Goal: Use online tool/utility: Utilize a website feature to perform a specific function

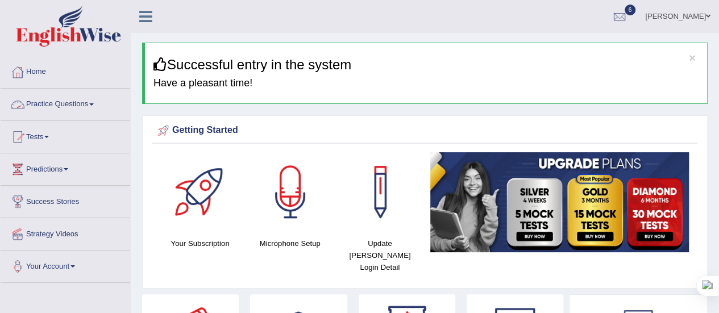
click at [97, 100] on link "Practice Questions" at bounding box center [66, 103] width 130 height 28
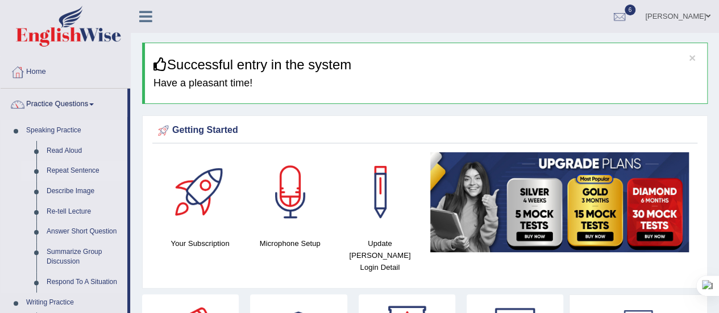
click at [69, 166] on link "Repeat Sentence" at bounding box center [84, 171] width 86 height 20
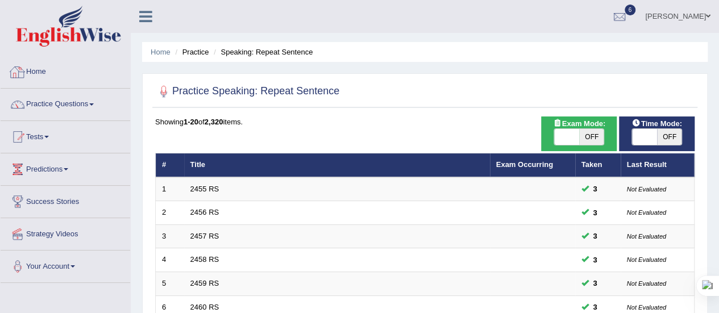
click at [43, 76] on link "Home" at bounding box center [66, 70] width 130 height 28
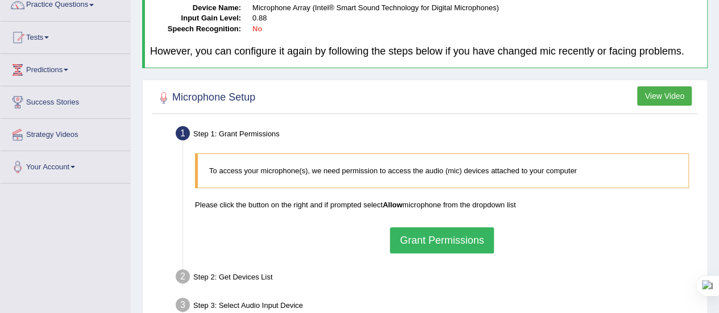
click at [426, 241] on button "Grant Permissions" at bounding box center [441, 240] width 103 height 26
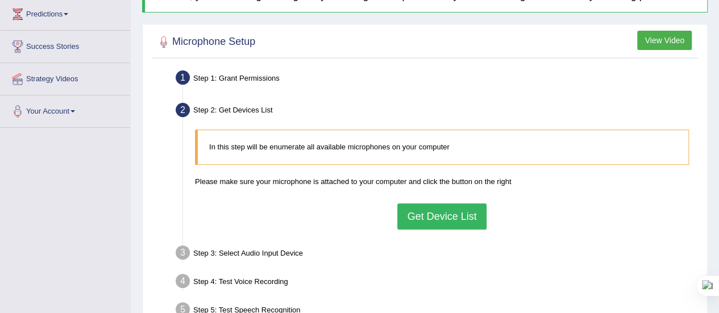
scroll to position [157, 0]
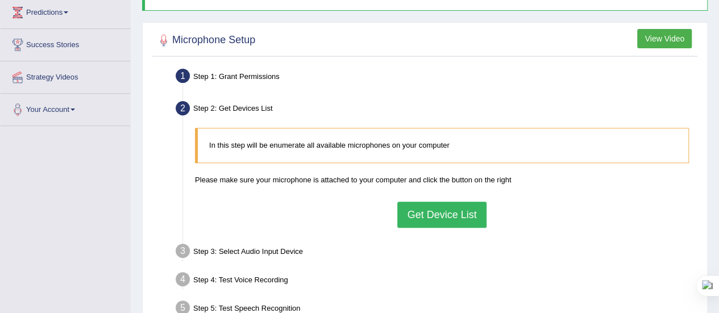
click at [425, 211] on button "Get Device List" at bounding box center [441, 215] width 89 height 26
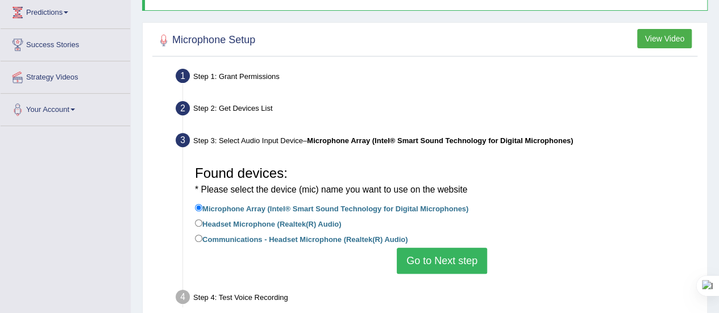
click at [423, 257] on button "Go to Next step" at bounding box center [442, 261] width 90 height 26
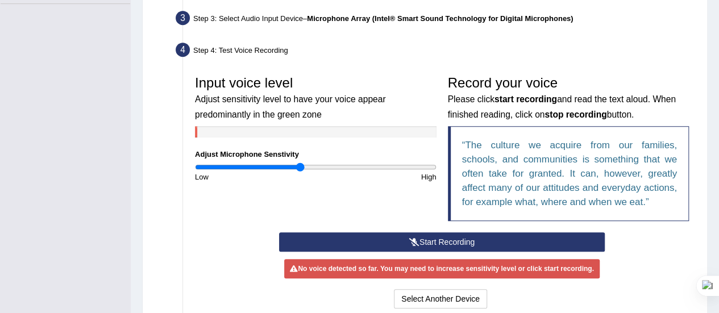
scroll to position [281, 0]
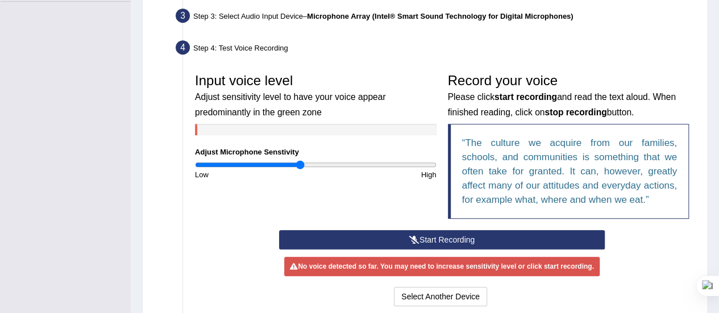
click at [435, 233] on button "Start Recording" at bounding box center [442, 239] width 326 height 19
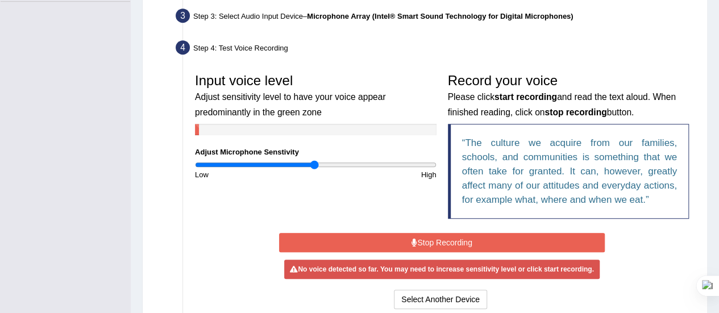
drag, startPoint x: 299, startPoint y: 161, endPoint x: 314, endPoint y: 164, distance: 15.2
click at [314, 164] on input "range" at bounding box center [315, 164] width 241 height 9
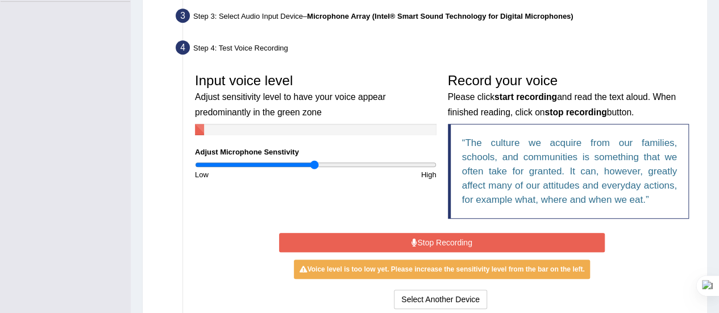
click at [372, 249] on button "Stop Recording" at bounding box center [442, 242] width 326 height 19
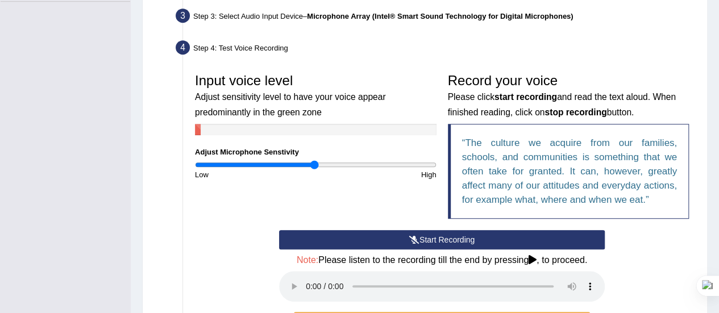
click at [361, 230] on button "Start Recording" at bounding box center [442, 239] width 326 height 19
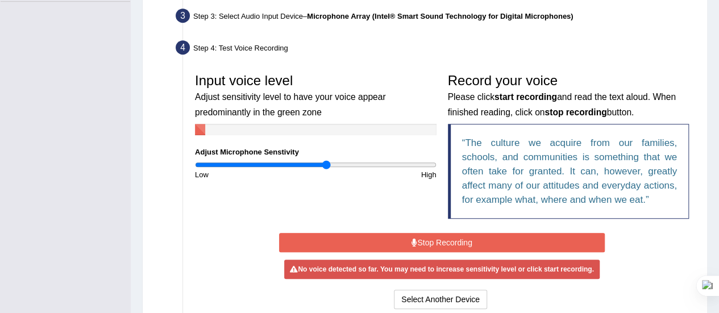
drag, startPoint x: 312, startPoint y: 160, endPoint x: 326, endPoint y: 162, distance: 13.8
click at [326, 162] on input "range" at bounding box center [315, 164] width 241 height 9
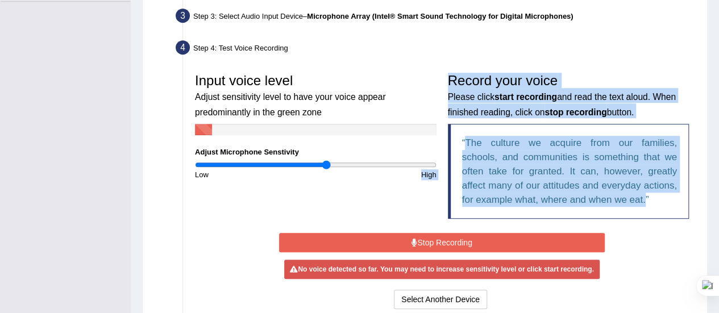
drag, startPoint x: 354, startPoint y: 227, endPoint x: 364, endPoint y: 243, distance: 18.6
click at [364, 243] on div "Input voice level Adjust sensitivity level to have your voice appear predominan…" at bounding box center [441, 190] width 505 height 256
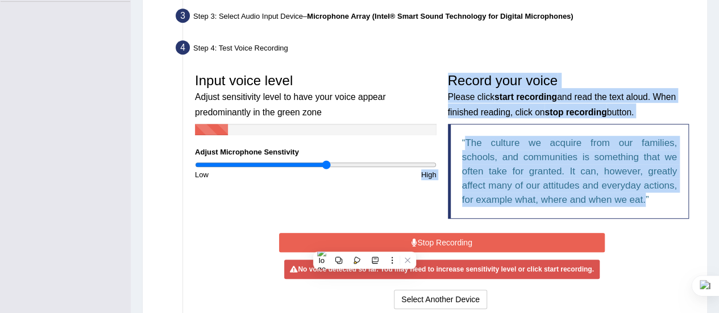
click at [364, 243] on button "Stop Recording" at bounding box center [442, 242] width 326 height 19
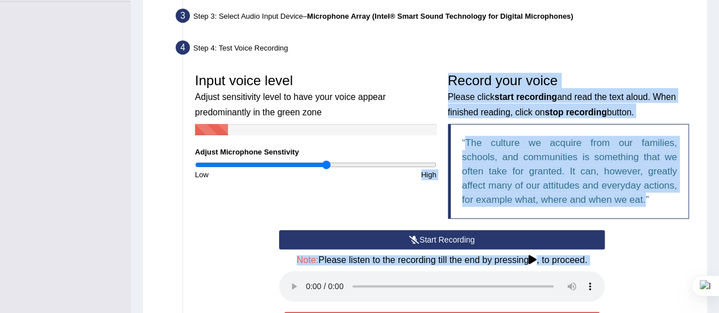
click at [364, 243] on button "Start Recording" at bounding box center [442, 239] width 326 height 19
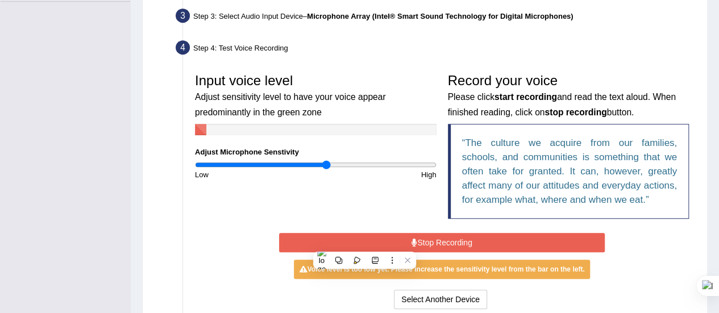
click at [292, 182] on div "Input voice level Adjust sensitivity level to have your voice appear predominan…" at bounding box center [441, 149] width 505 height 162
click at [379, 240] on button "Stop Recording" at bounding box center [442, 242] width 326 height 19
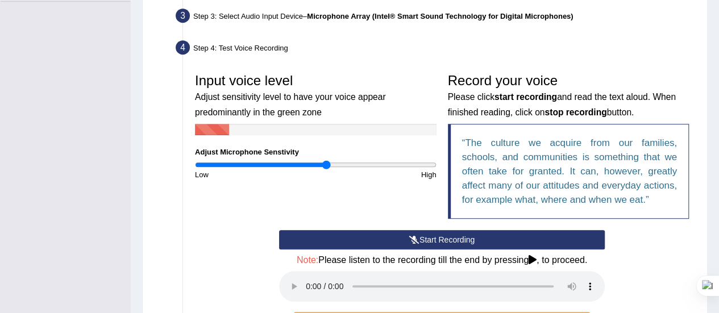
click at [379, 240] on button "Start Recording" at bounding box center [442, 239] width 326 height 19
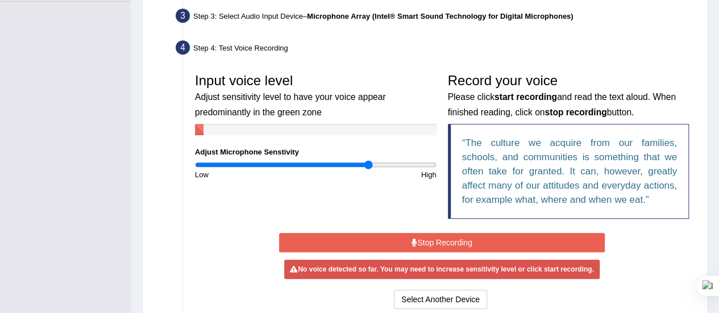
drag, startPoint x: 325, startPoint y: 160, endPoint x: 368, endPoint y: 164, distance: 43.4
click at [368, 164] on input "range" at bounding box center [315, 164] width 241 height 9
click at [356, 240] on button "Stop Recording" at bounding box center [442, 242] width 326 height 19
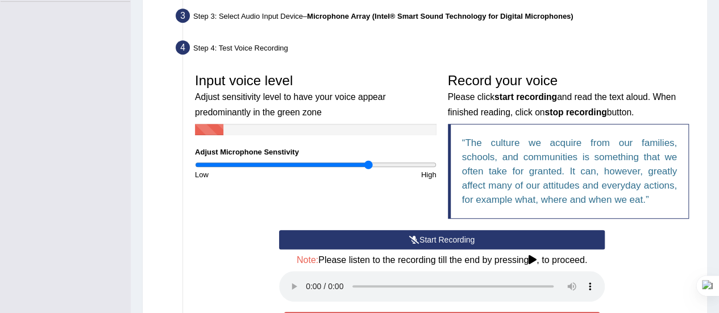
click at [356, 240] on button "Start Recording" at bounding box center [442, 239] width 326 height 19
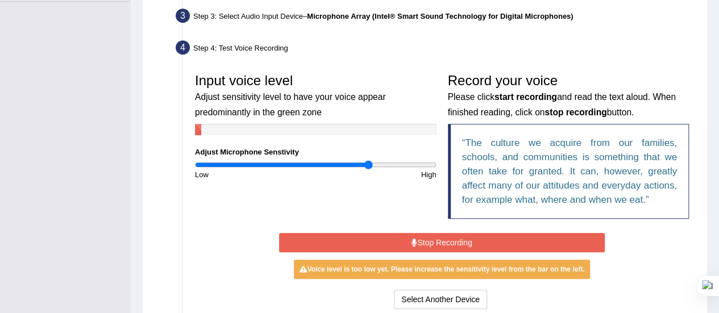
scroll to position [347, 0]
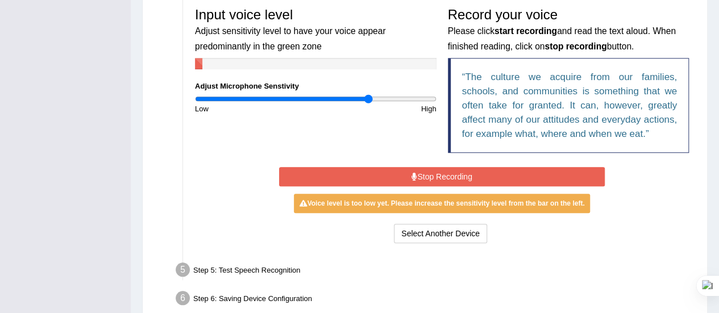
click at [382, 176] on button "Stop Recording" at bounding box center [442, 176] width 326 height 19
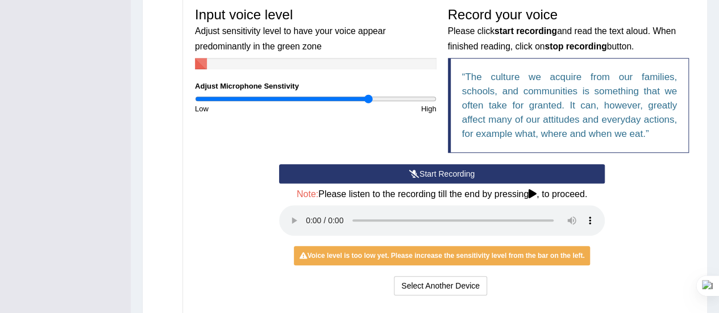
click at [394, 169] on button "Start Recording" at bounding box center [442, 173] width 326 height 19
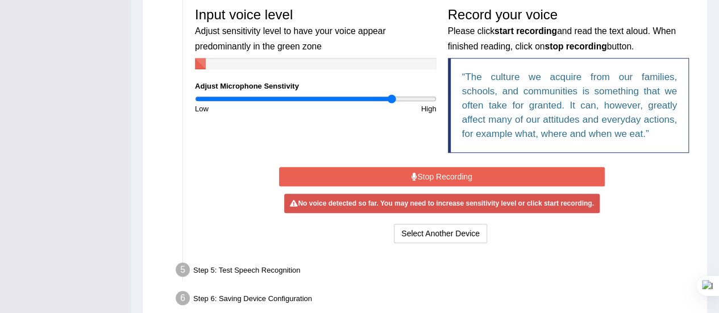
drag, startPoint x: 369, startPoint y: 95, endPoint x: 391, endPoint y: 95, distance: 22.7
click at [391, 95] on input "range" at bounding box center [315, 98] width 241 height 9
click at [389, 178] on button "Stop Recording" at bounding box center [442, 176] width 326 height 19
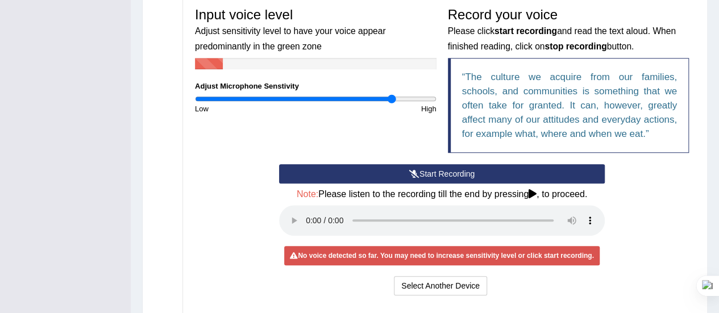
click at [389, 178] on button "Start Recording" at bounding box center [442, 173] width 326 height 19
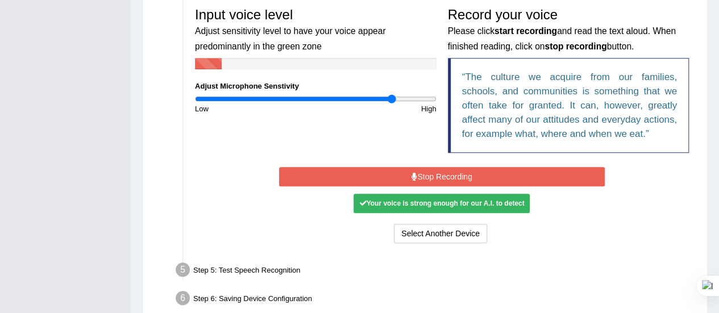
click at [389, 178] on button "Stop Recording" at bounding box center [442, 176] width 326 height 19
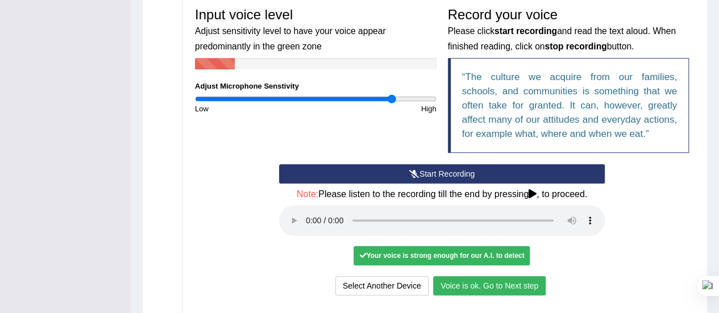
click at [496, 288] on button "Voice is ok. Go to Next step" at bounding box center [489, 285] width 112 height 19
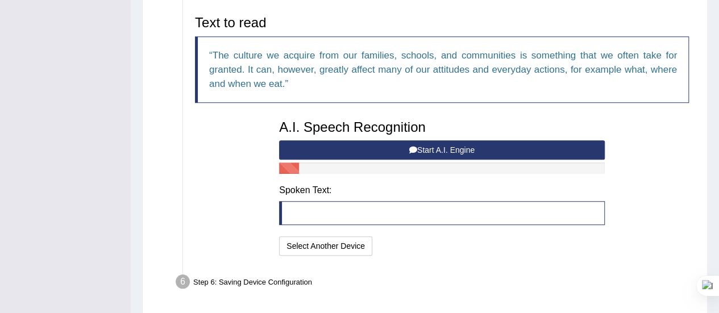
scroll to position [374, 0]
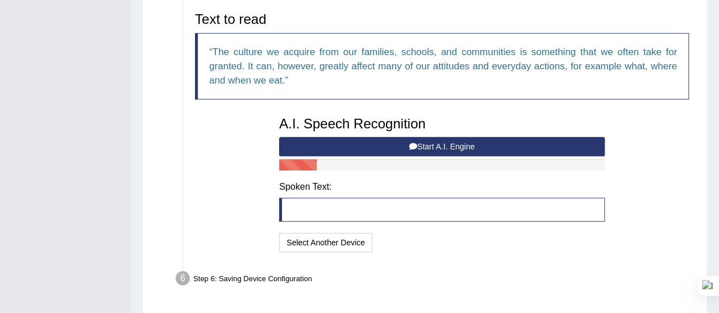
click at [427, 148] on button "Start A.I. Engine" at bounding box center [442, 146] width 326 height 19
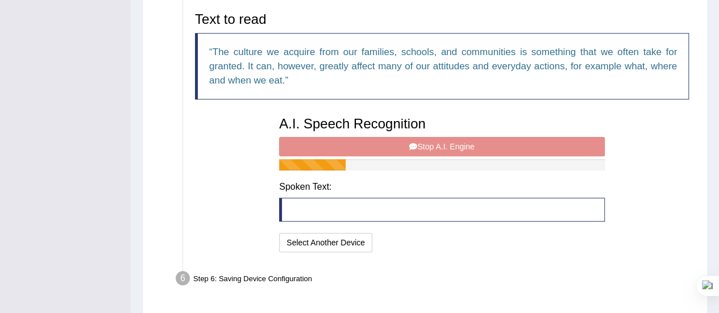
click at [427, 148] on div "A.I. Speech Recognition Start A.I. Engine Stop A.I. Engine Note: Please listen …" at bounding box center [441, 183] width 337 height 144
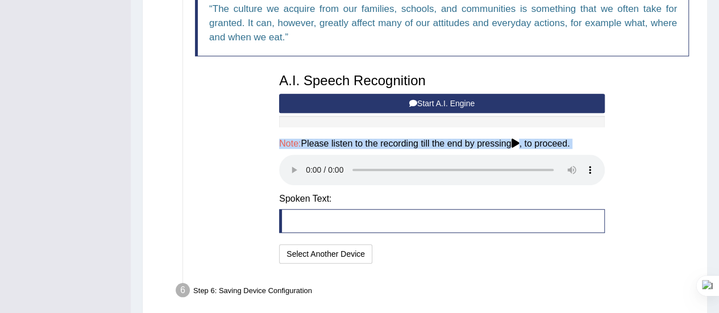
scroll to position [464, 0]
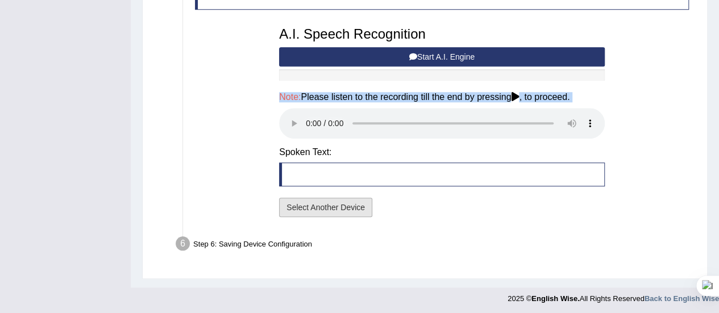
click at [298, 211] on button "Select Another Device" at bounding box center [325, 207] width 93 height 19
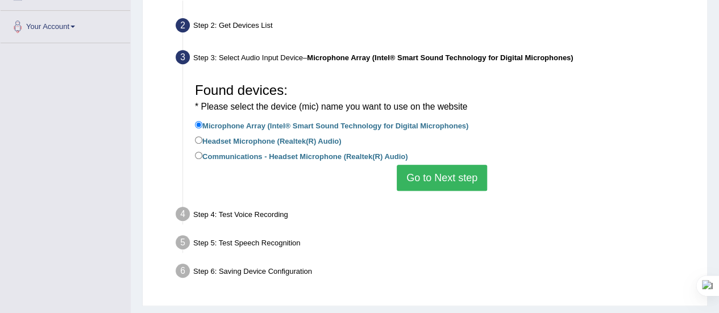
scroll to position [388, 0]
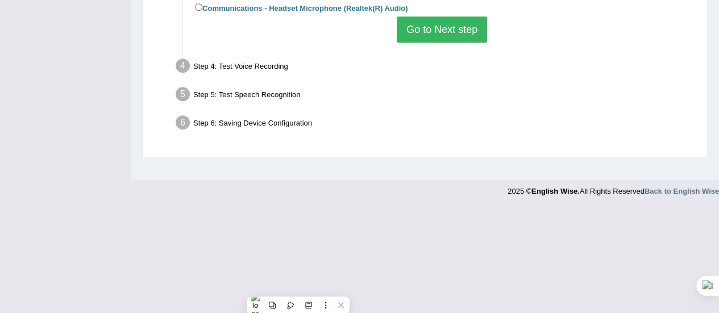
click at [428, 35] on button "Go to Next step" at bounding box center [442, 29] width 90 height 26
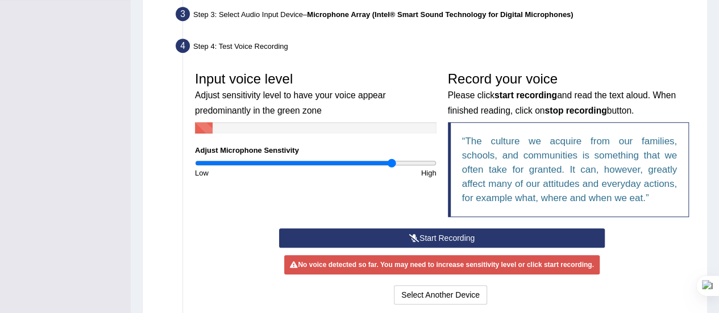
click at [432, 235] on button "Start Recording" at bounding box center [442, 237] width 326 height 19
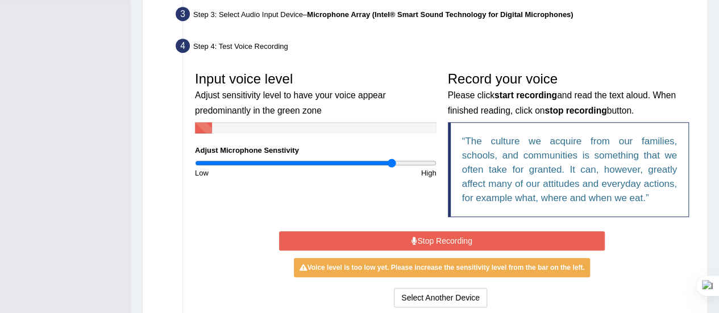
click at [432, 235] on button "Stop Recording" at bounding box center [442, 240] width 326 height 19
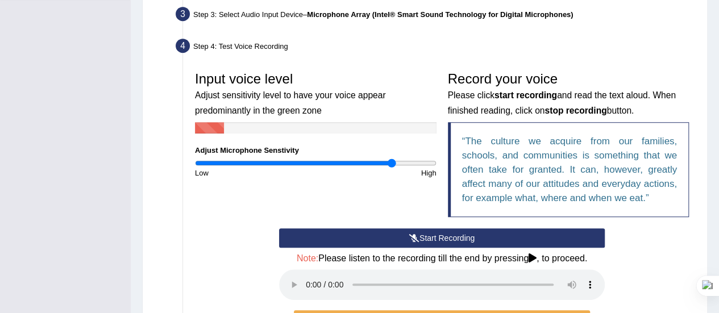
click at [432, 235] on button "Start Recording" at bounding box center [442, 237] width 326 height 19
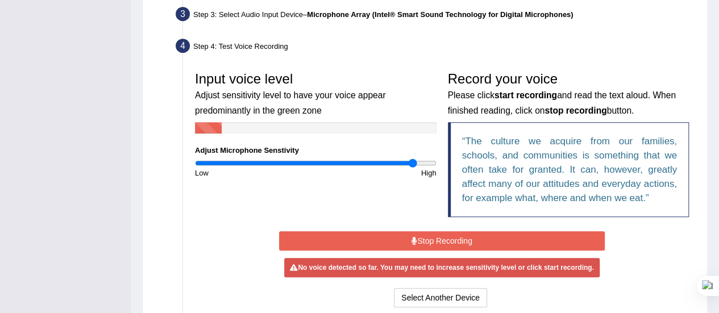
drag, startPoint x: 391, startPoint y: 161, endPoint x: 414, endPoint y: 162, distance: 22.8
type input "1.84"
click at [414, 162] on input "range" at bounding box center [315, 162] width 241 height 9
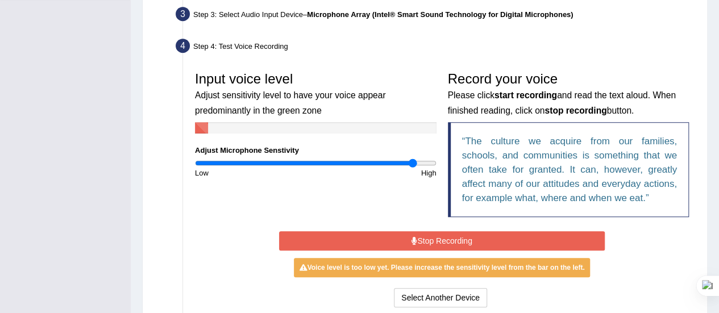
click at [419, 235] on button "Stop Recording" at bounding box center [442, 240] width 326 height 19
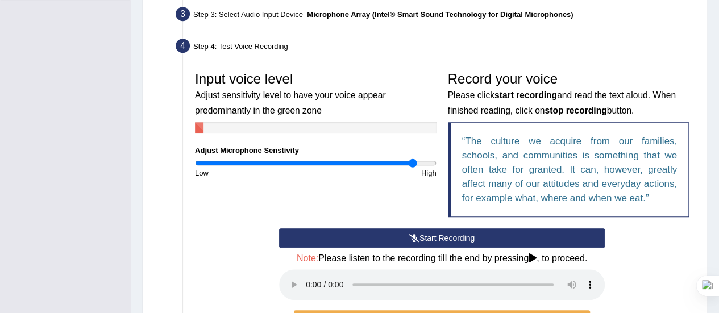
click at [419, 235] on button "Start Recording" at bounding box center [442, 237] width 326 height 19
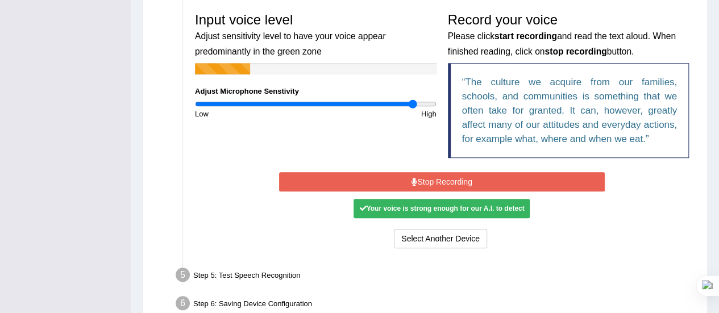
scroll to position [342, 0]
click at [434, 183] on button "Stop Recording" at bounding box center [442, 181] width 326 height 19
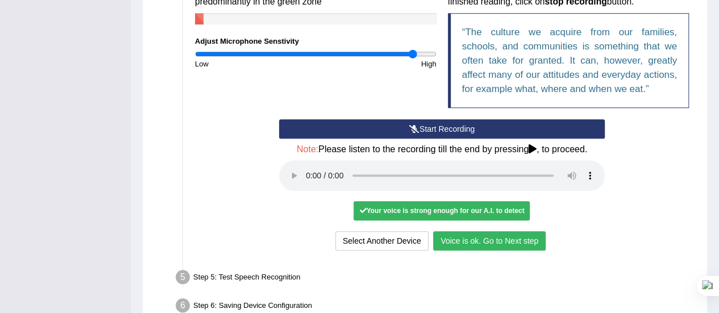
scroll to position [395, 0]
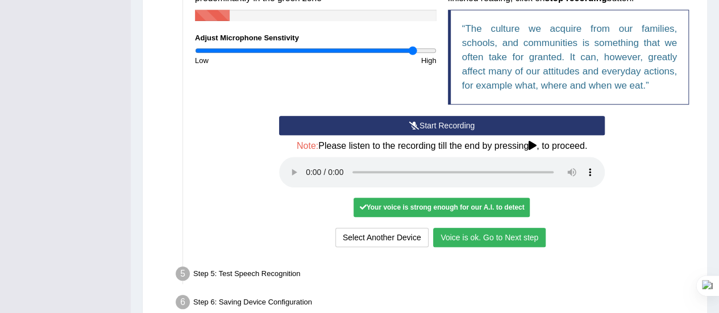
click at [448, 236] on button "Voice is ok. Go to Next step" at bounding box center [489, 237] width 112 height 19
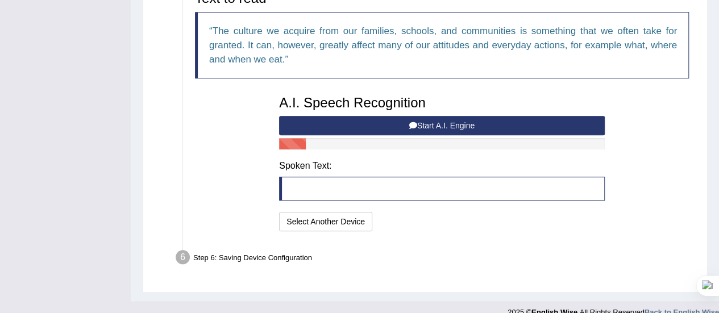
click at [420, 122] on button "Start A.I. Engine" at bounding box center [442, 125] width 326 height 19
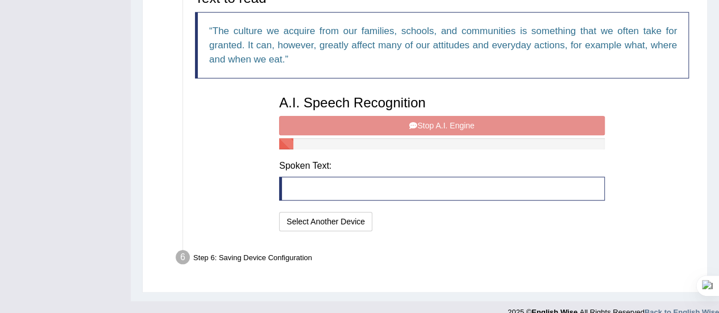
click at [420, 122] on div "A.I. Speech Recognition Start A.I. Engine Stop A.I. Engine Note: Please listen …" at bounding box center [441, 162] width 337 height 144
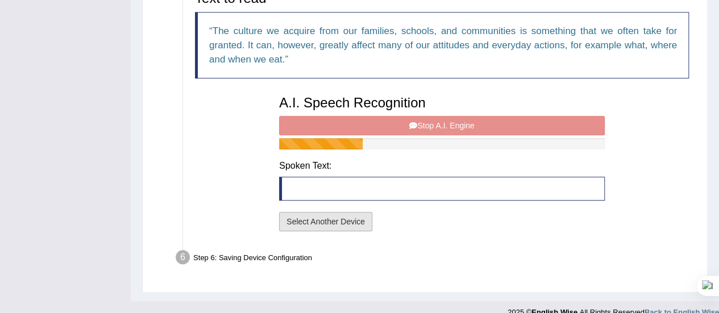
click at [344, 217] on button "Select Another Device" at bounding box center [325, 221] width 93 height 19
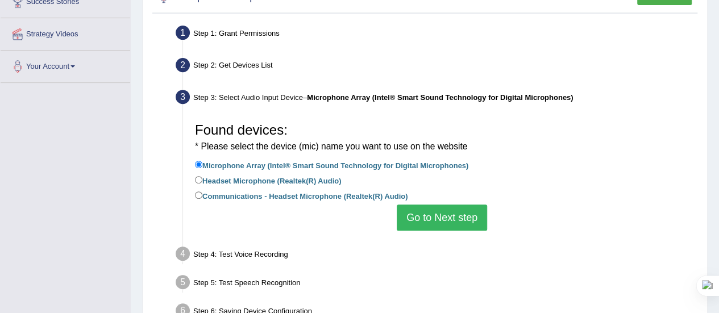
scroll to position [283, 0]
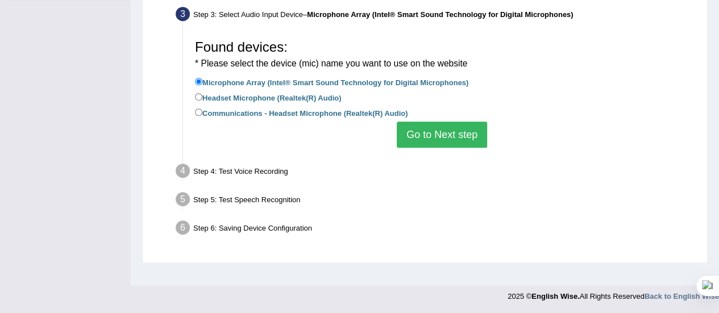
click at [341, 96] on label "Headset Microphone (Realtek(R) Audio)" at bounding box center [268, 97] width 146 height 12
click at [202, 96] on input "Headset Microphone (Realtek(R) Audio)" at bounding box center [198, 96] width 7 height 7
radio input "true"
click at [435, 132] on button "Go to Next step" at bounding box center [442, 135] width 90 height 26
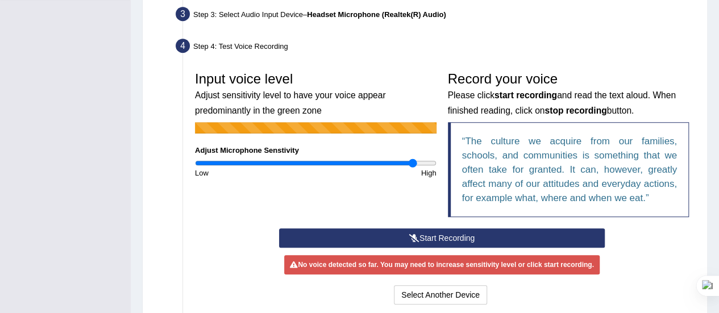
click at [423, 239] on button "Start Recording" at bounding box center [442, 237] width 326 height 19
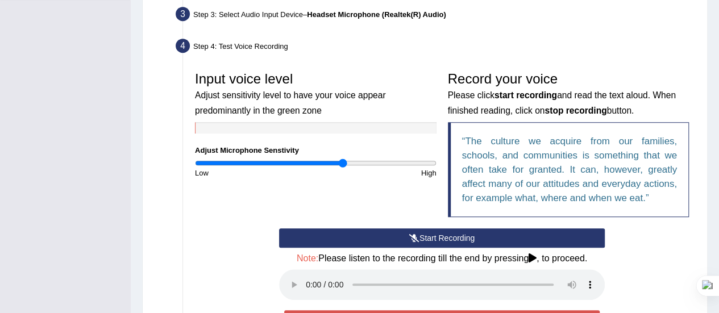
drag, startPoint x: 410, startPoint y: 161, endPoint x: 343, endPoint y: 162, distance: 67.6
click at [343, 162] on input "range" at bounding box center [315, 162] width 241 height 9
click at [385, 235] on button "Start Recording" at bounding box center [442, 237] width 326 height 19
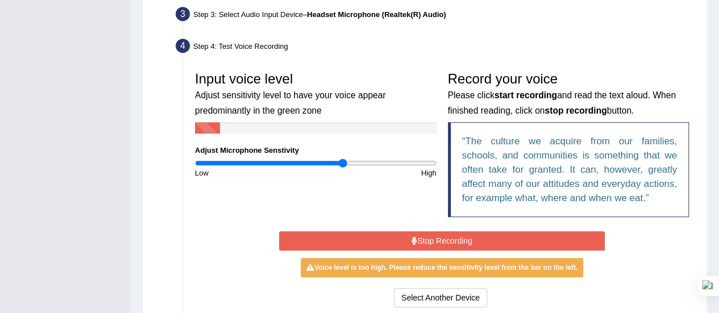
click at [385, 235] on button "Stop Recording" at bounding box center [442, 240] width 326 height 19
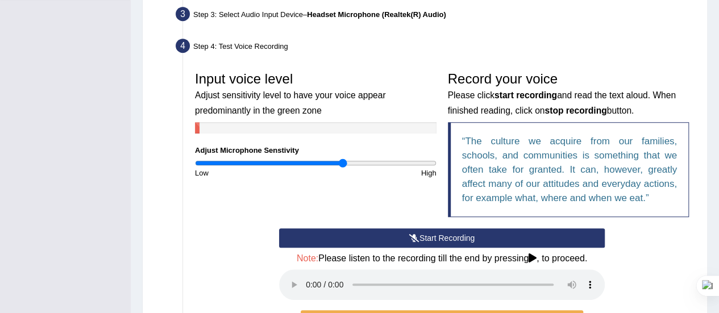
click at [385, 235] on button "Start Recording" at bounding box center [442, 237] width 326 height 19
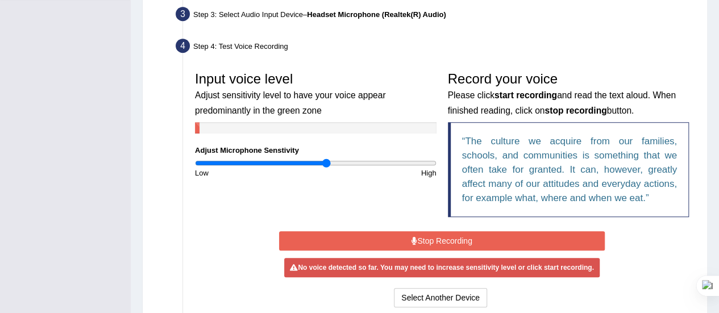
drag, startPoint x: 343, startPoint y: 158, endPoint x: 325, endPoint y: 158, distance: 18.2
click at [325, 158] on input "range" at bounding box center [315, 162] width 241 height 9
click at [370, 237] on button "Stop Recording" at bounding box center [442, 240] width 326 height 19
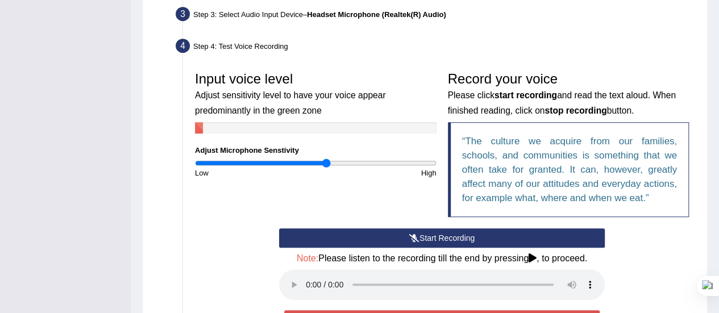
click at [370, 237] on button "Start Recording" at bounding box center [442, 237] width 326 height 19
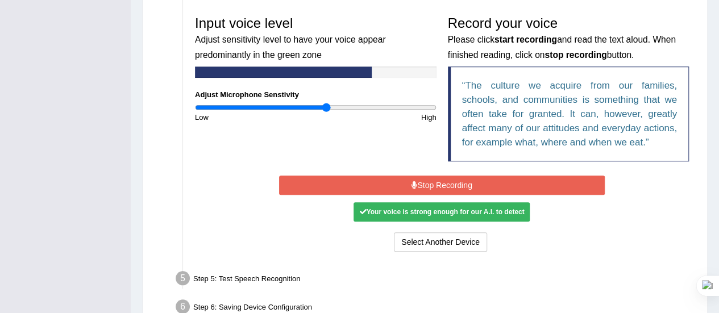
scroll to position [339, 0]
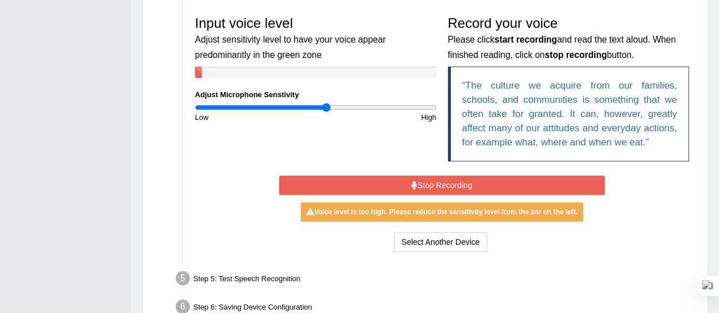
click at [394, 180] on button "Stop Recording" at bounding box center [442, 185] width 326 height 19
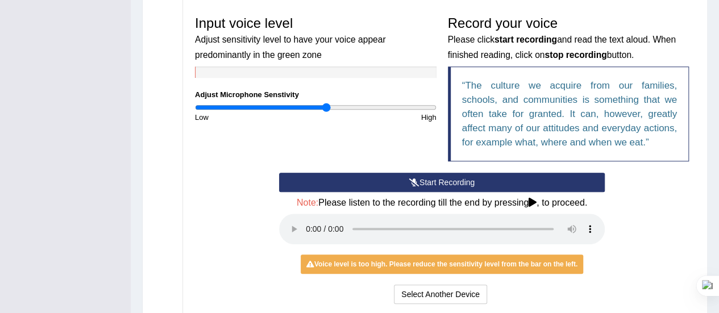
click at [394, 180] on button "Start Recording" at bounding box center [442, 182] width 326 height 19
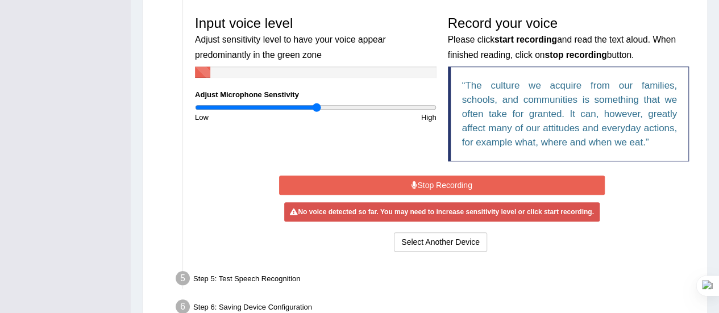
type input "1.02"
click at [317, 103] on input "range" at bounding box center [315, 107] width 241 height 9
click at [362, 191] on button "Stop Recording" at bounding box center [442, 185] width 326 height 19
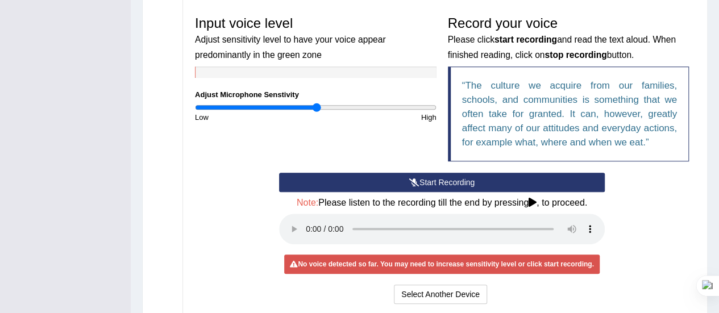
click at [360, 188] on button "Start Recording" at bounding box center [442, 182] width 326 height 19
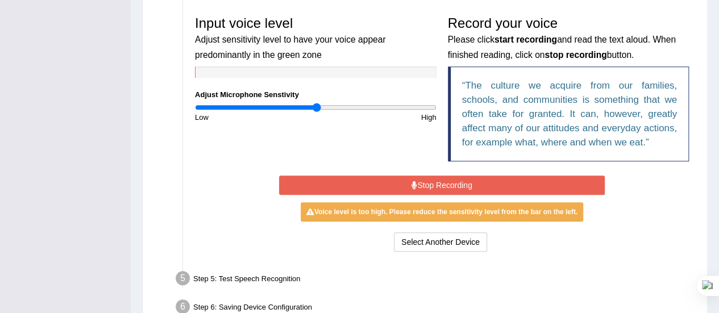
click at [389, 183] on button "Stop Recording" at bounding box center [442, 185] width 326 height 19
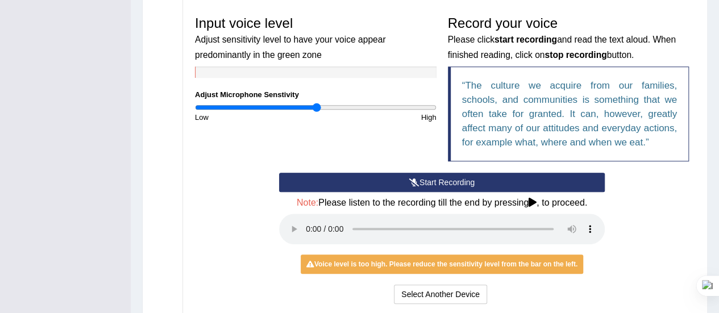
click at [389, 183] on button "Start Recording" at bounding box center [442, 182] width 326 height 19
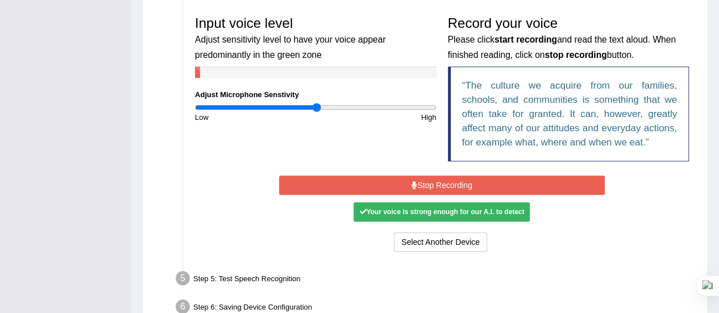
click at [389, 183] on button "Stop Recording" at bounding box center [442, 185] width 326 height 19
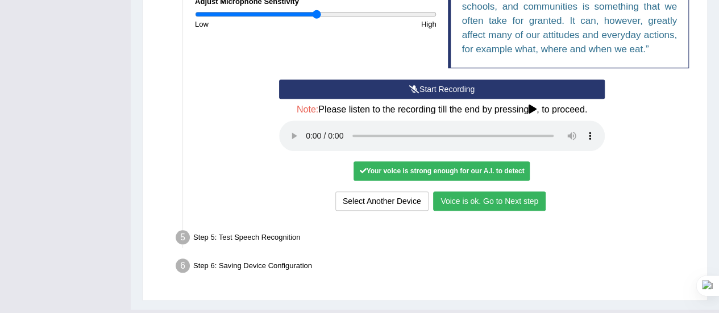
scroll to position [432, 0]
click at [455, 195] on button "Voice is ok. Go to Next step" at bounding box center [489, 200] width 112 height 19
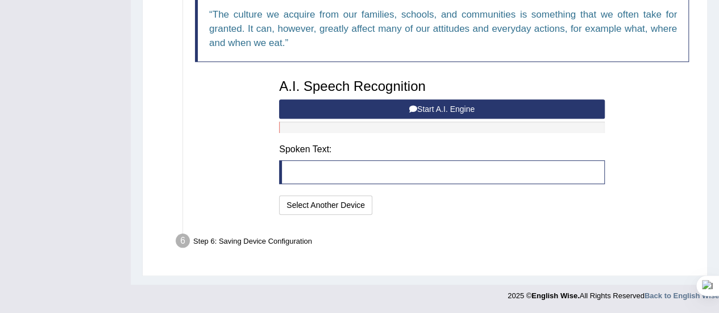
scroll to position [409, 0]
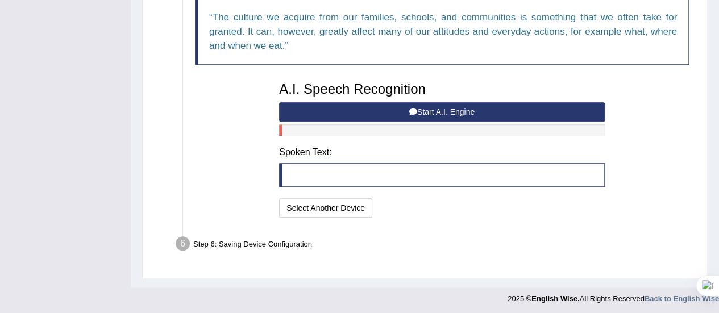
click at [385, 107] on button "Start A.I. Engine" at bounding box center [442, 111] width 326 height 19
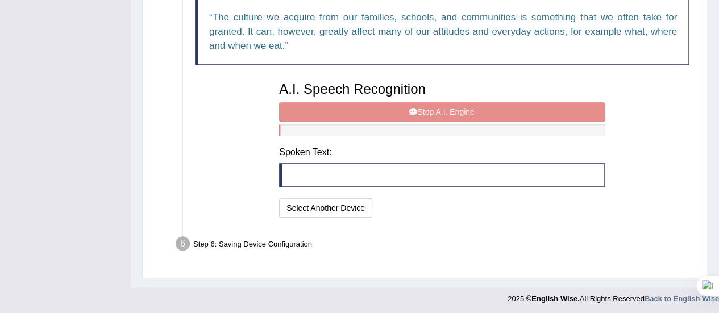
click at [385, 107] on div "A.I. Speech Recognition Start A.I. Engine Stop A.I. Engine Note: Please listen …" at bounding box center [441, 148] width 337 height 144
click at [392, 109] on div "A.I. Speech Recognition Start A.I. Engine Stop A.I. Engine Note: Please listen …" at bounding box center [441, 148] width 337 height 144
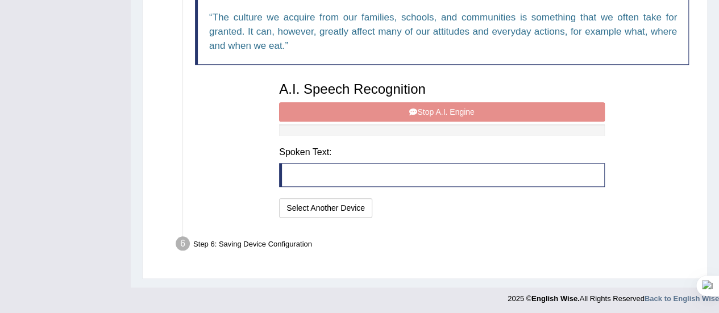
click at [392, 109] on div "A.I. Speech Recognition Start A.I. Engine Stop A.I. Engine Note: Please listen …" at bounding box center [441, 148] width 337 height 144
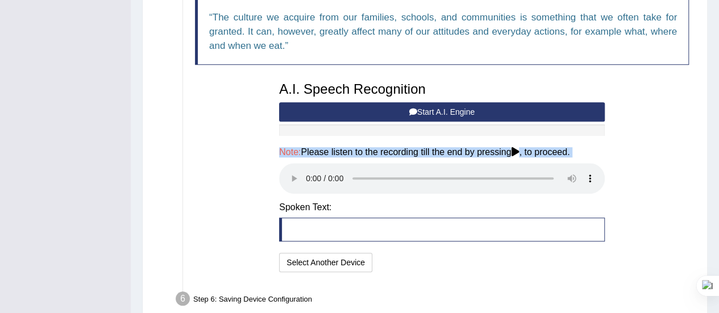
click at [392, 109] on button "Start A.I. Engine" at bounding box center [442, 111] width 326 height 19
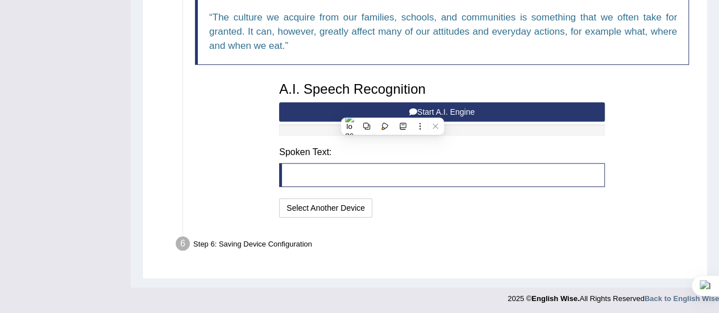
click at [392, 109] on button "Start A.I. Engine" at bounding box center [442, 111] width 326 height 19
click at [447, 107] on button "Start A.I. Engine" at bounding box center [442, 111] width 326 height 19
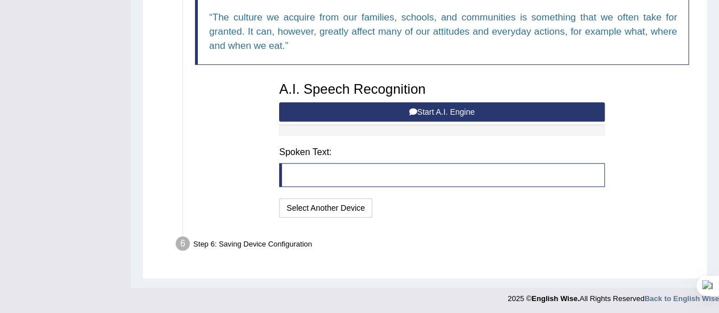
click at [447, 107] on button "Start A.I. Engine" at bounding box center [442, 111] width 326 height 19
click at [279, 102] on button "Start A.I. Engine" at bounding box center [442, 111] width 326 height 19
click at [447, 107] on button "Start A.I. Engine" at bounding box center [442, 111] width 326 height 19
drag, startPoint x: 447, startPoint y: 107, endPoint x: 428, endPoint y: 107, distance: 18.2
click at [428, 107] on button "Start A.I. Engine" at bounding box center [442, 111] width 326 height 19
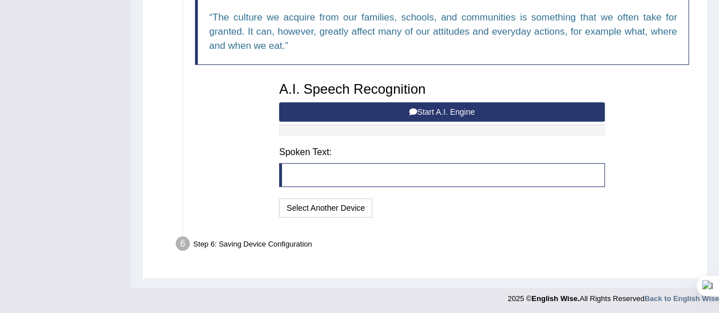
click at [428, 107] on button "Start A.I. Engine" at bounding box center [442, 111] width 326 height 19
click at [428, 111] on button "Start A.I. Engine" at bounding box center [442, 111] width 326 height 19
click at [447, 137] on div "A.I. Speech Recognition Start A.I. Engine Stop A.I. Engine Note: Please listen …" at bounding box center [441, 148] width 337 height 144
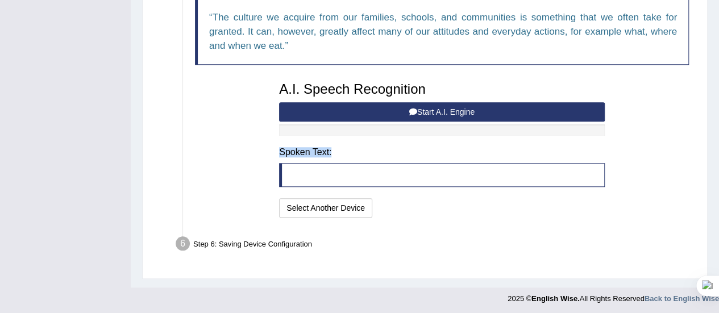
click at [447, 137] on div "A.I. Speech Recognition Start A.I. Engine Stop A.I. Engine Note: Please listen …" at bounding box center [441, 148] width 337 height 144
click at [423, 96] on div "A.I. Speech Recognition Start A.I. Engine Stop A.I. Engine Note: Please listen …" at bounding box center [441, 148] width 337 height 144
drag, startPoint x: 423, startPoint y: 96, endPoint x: 400, endPoint y: 106, distance: 24.9
click at [400, 106] on div "A.I. Speech Recognition Start A.I. Engine Stop A.I. Engine Note: Please listen …" at bounding box center [441, 148] width 337 height 144
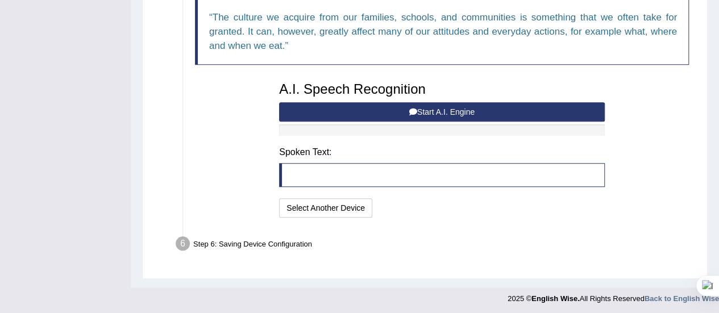
click at [400, 106] on button "Start A.I. Engine" at bounding box center [442, 111] width 326 height 19
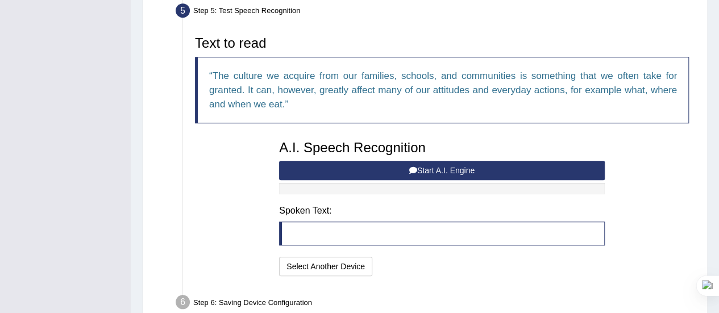
scroll to position [357, 0]
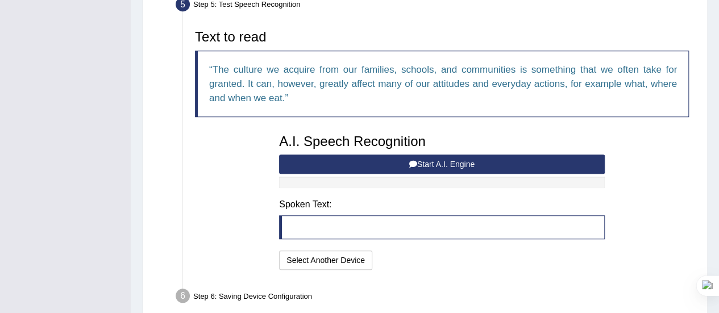
click at [429, 161] on button "Start A.I. Engine" at bounding box center [442, 164] width 326 height 19
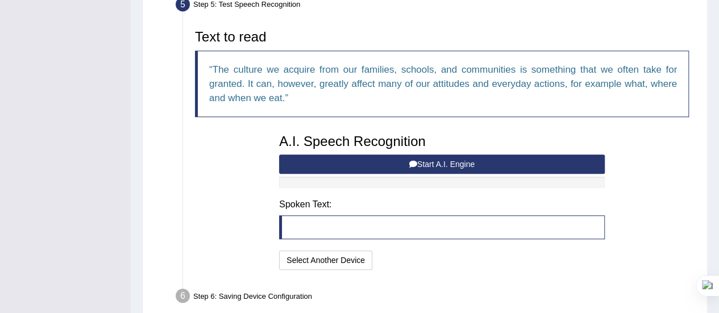
click at [429, 161] on button "Start A.I. Engine" at bounding box center [442, 164] width 326 height 19
click at [432, 177] on div at bounding box center [442, 182] width 326 height 11
click at [434, 162] on button "Start A.I. Engine" at bounding box center [442, 164] width 326 height 19
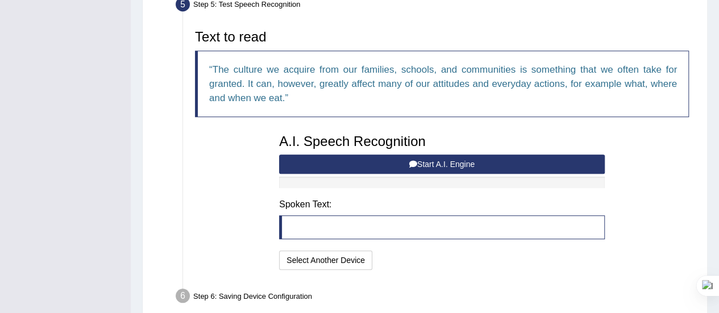
click at [434, 162] on button "Start A.I. Engine" at bounding box center [442, 164] width 326 height 19
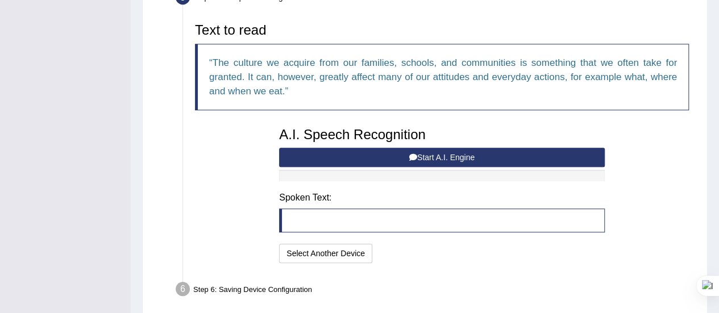
scroll to position [341, 0]
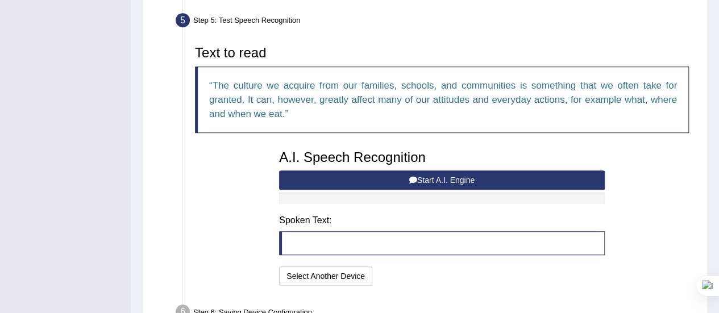
click at [489, 215] on h4 "Spoken Text:" at bounding box center [442, 220] width 326 height 10
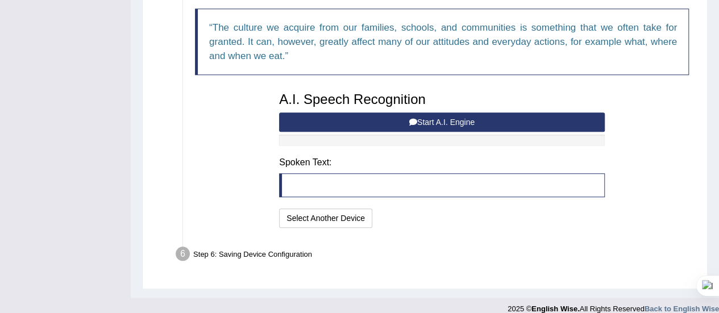
scroll to position [409, 0]
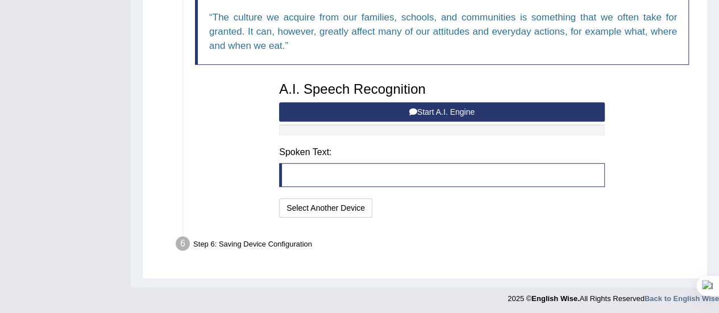
click at [459, 112] on button "Start A.I. Engine" at bounding box center [442, 111] width 326 height 19
click at [462, 111] on button "Start A.I. Engine" at bounding box center [442, 111] width 326 height 19
